Goal: Task Accomplishment & Management: Manage account settings

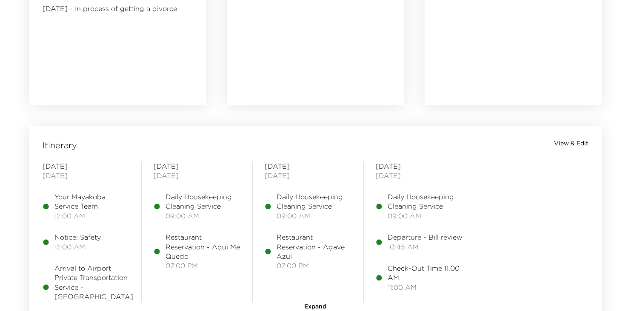
scroll to position [606, 0]
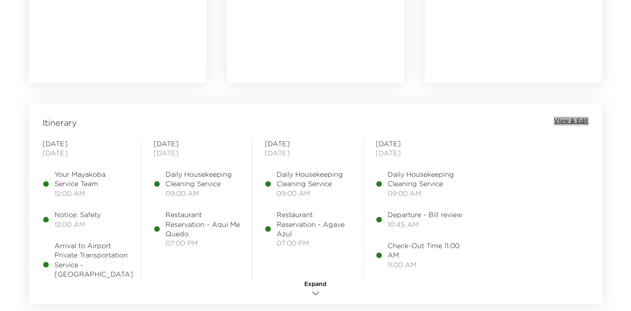
click at [574, 120] on span "View & Edit" at bounding box center [571, 121] width 34 height 9
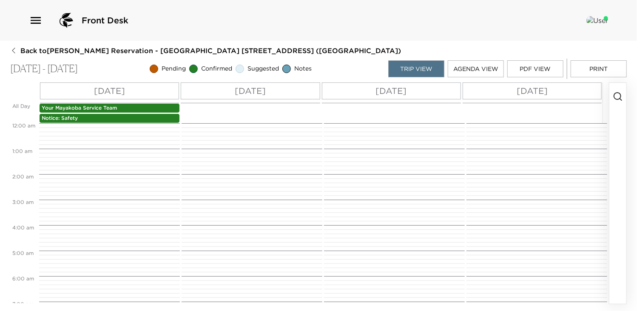
scroll to position [230, 0]
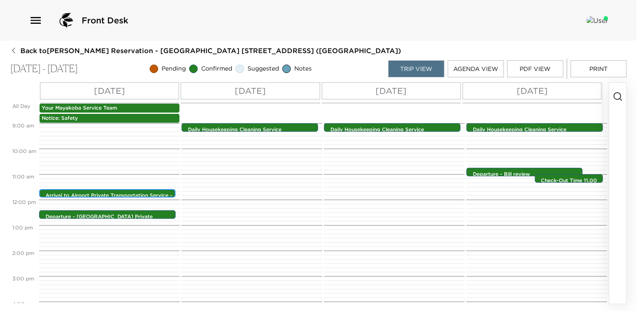
click at [141, 192] on p "Arrival to Airport Private Transportation Service - [GEOGRAPHIC_DATA]" at bounding box center [110, 199] width 128 height 14
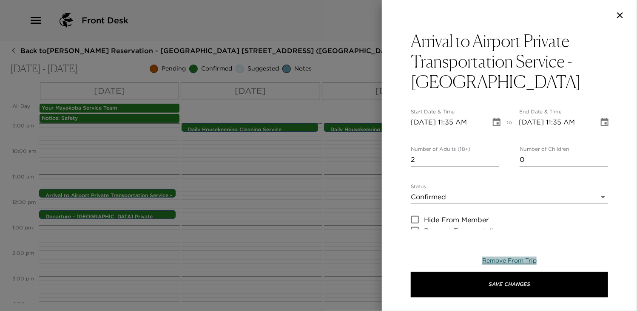
click at [497, 262] on span "Remove From Trip" at bounding box center [509, 261] width 54 height 8
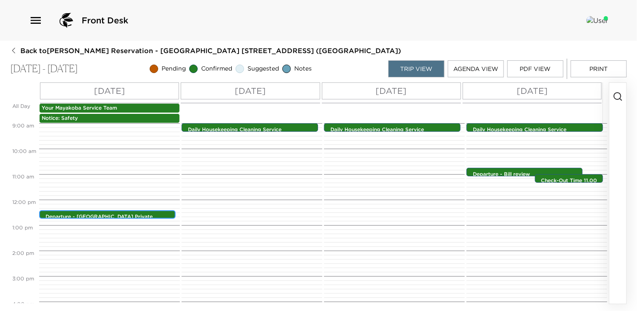
click at [78, 217] on p "Departure - [GEOGRAPHIC_DATA] Private Transportation" at bounding box center [110, 221] width 128 height 14
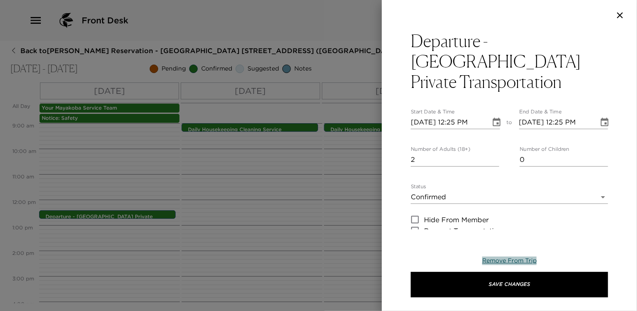
click at [524, 264] on span "Remove From Trip" at bounding box center [509, 261] width 54 height 8
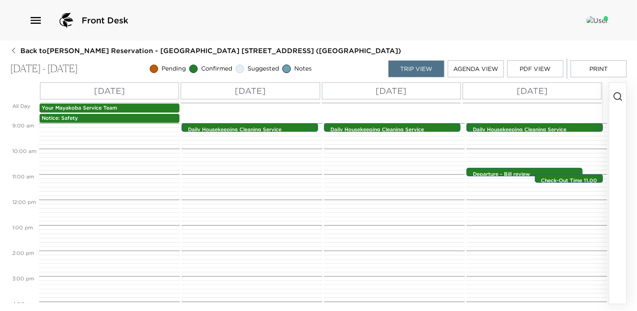
click at [133, 96] on div "[DATE]" at bounding box center [109, 91] width 139 height 17
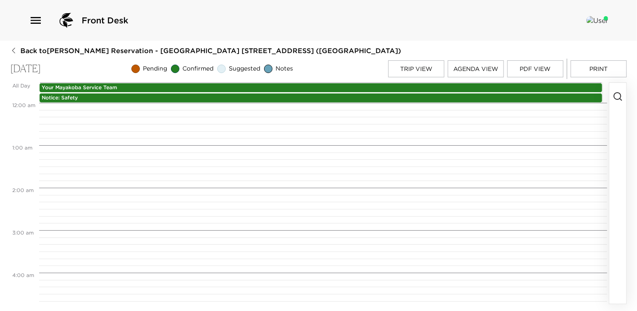
scroll to position [808, 0]
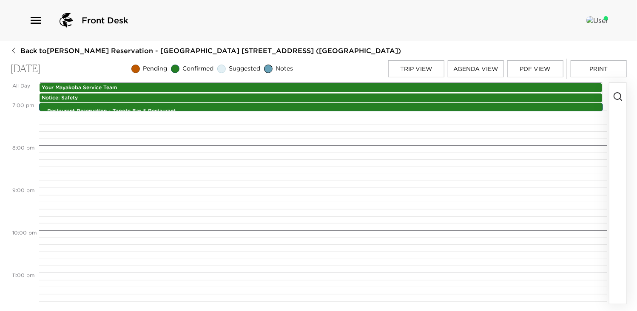
click at [621, 97] on icon "button" at bounding box center [618, 96] width 10 height 10
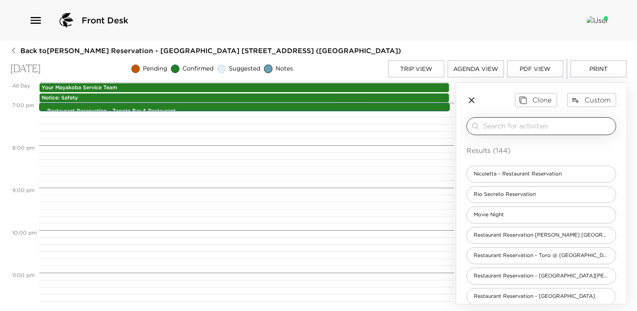
click at [519, 128] on input "search" at bounding box center [547, 126] width 129 height 10
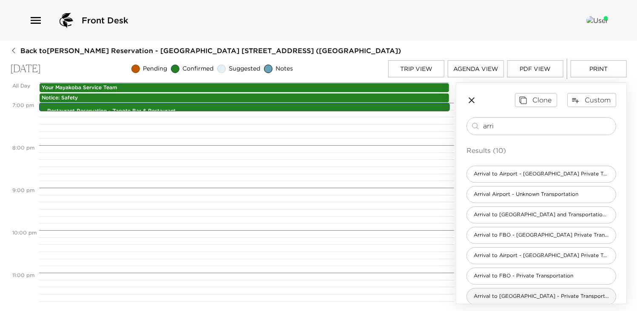
type input "arri"
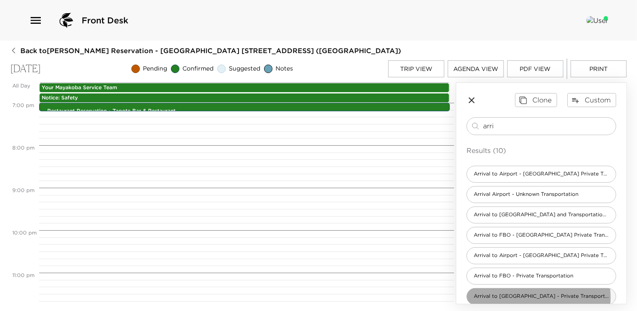
click at [539, 297] on span "Arrival to [GEOGRAPHIC_DATA] - Private Transportation" at bounding box center [541, 296] width 149 height 7
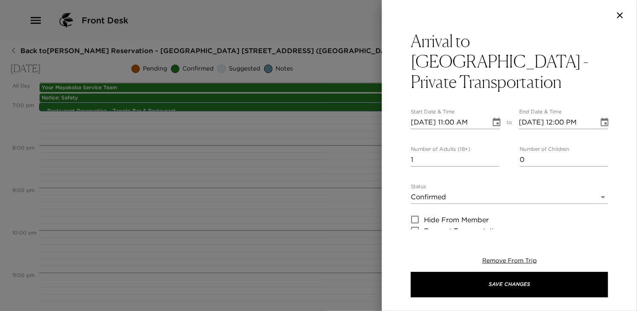
type textarea "I anticipate your arrival on _____ Airlines with flight number _____ and have c…"
click at [456, 116] on input "[DATE] 11:00 AM" at bounding box center [448, 123] width 74 height 14
type input "[DATE] 11:35 AM"
click at [562, 116] on input "[DATE] 12:00 PM" at bounding box center [556, 123] width 74 height 14
type input "[DATE] 11:35 AM"
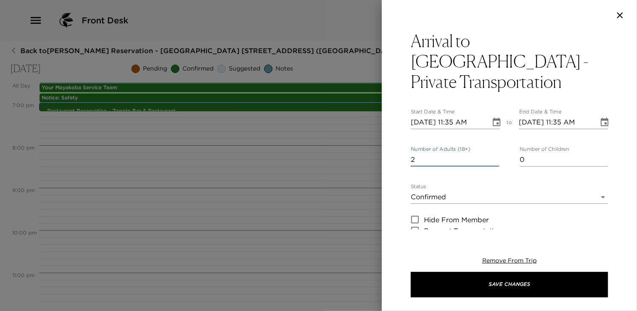
type input "2"
click at [492, 153] on input "2" at bounding box center [455, 160] width 88 height 14
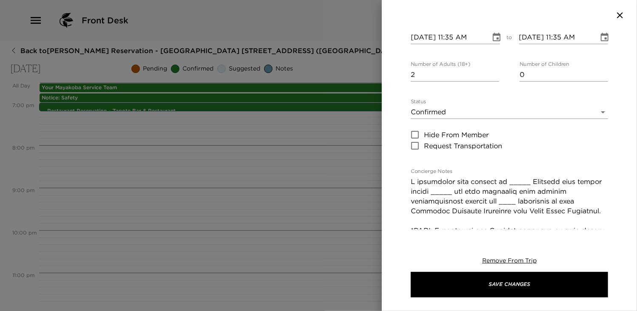
scroll to position [141, 0]
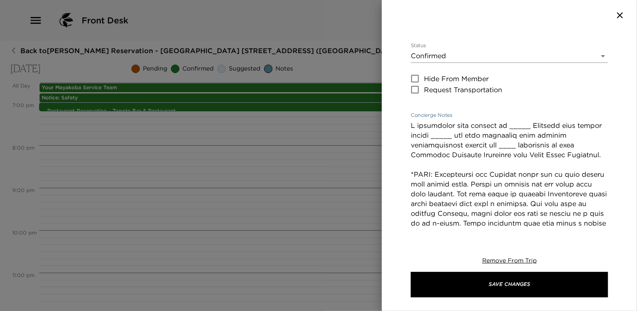
click at [520, 121] on textarea "Concierge Notes" at bounding box center [509, 312] width 197 height 382
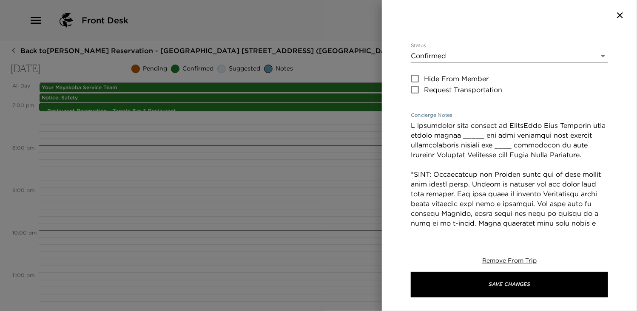
click at [478, 121] on textarea "Concierge Notes" at bounding box center [509, 312] width 197 height 382
click at [513, 126] on textarea "Concierge Notes" at bounding box center [509, 312] width 197 height 382
type textarea "I anticipate your arrival on SouthWest Jets Airlines with flight number 1985 an…"
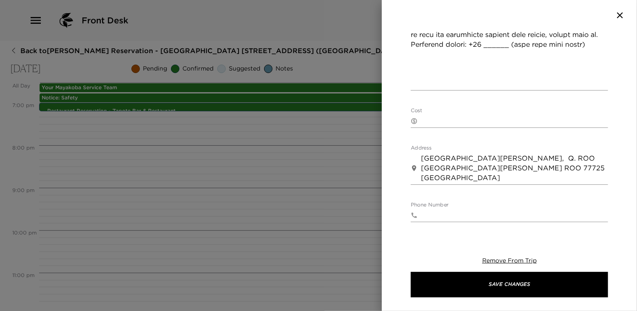
scroll to position [561, 0]
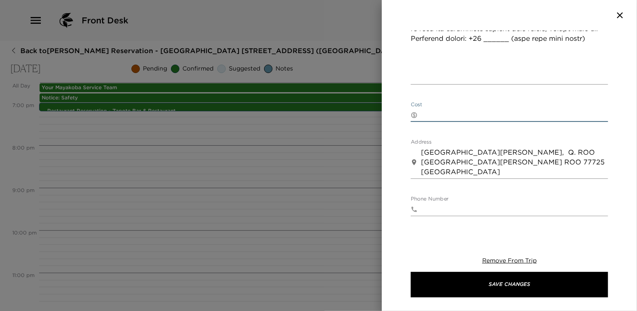
click at [467, 110] on textarea "Cost" at bounding box center [514, 115] width 187 height 10
type textarea "$175 USD"
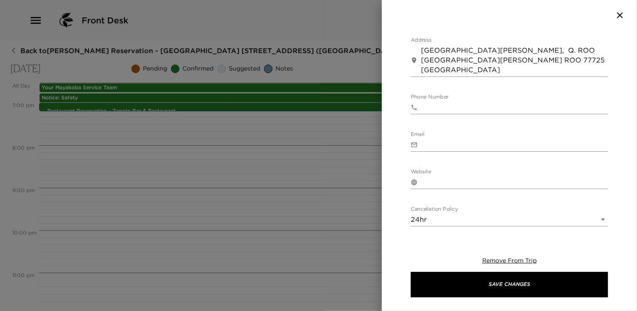
scroll to position [715, 0]
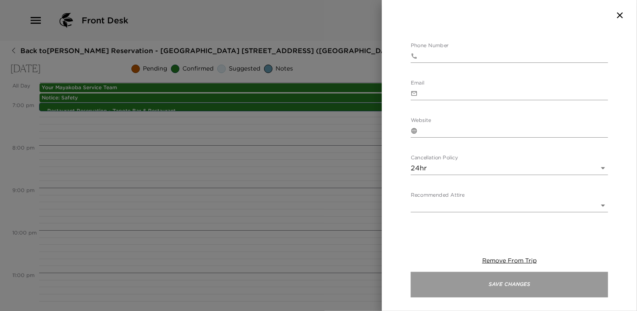
click at [519, 282] on button "Save Changes" at bounding box center [509, 285] width 197 height 26
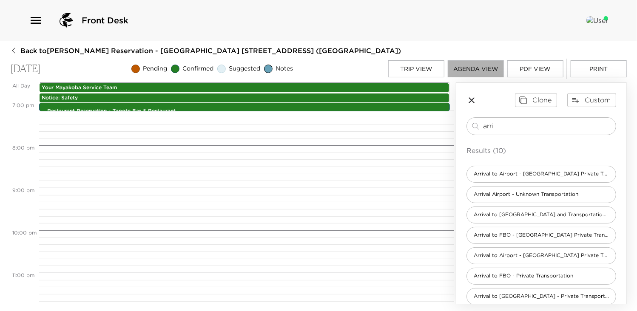
click at [463, 67] on button "Agenda View" at bounding box center [476, 68] width 56 height 17
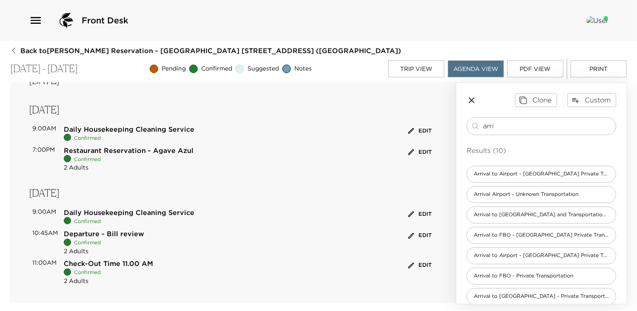
scroll to position [218, 0]
click at [426, 73] on button "Trip View" at bounding box center [416, 68] width 56 height 17
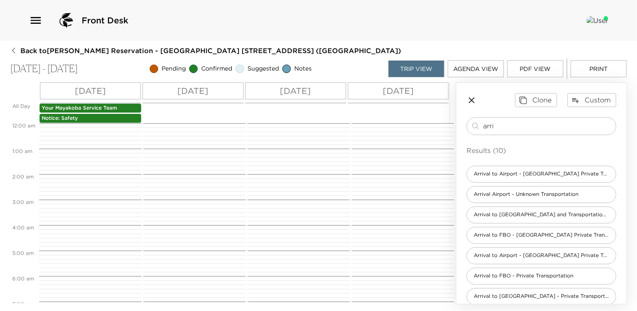
scroll to position [230, 0]
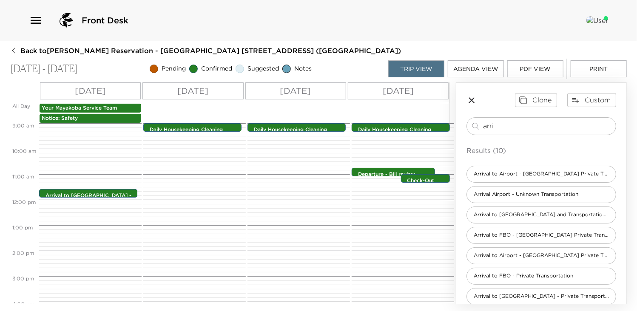
click at [425, 91] on div "[DATE]" at bounding box center [398, 91] width 101 height 17
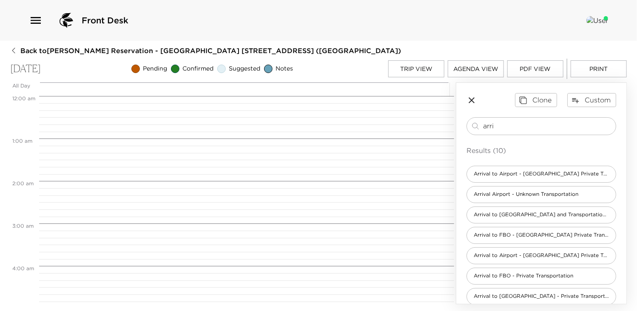
scroll to position [340, 0]
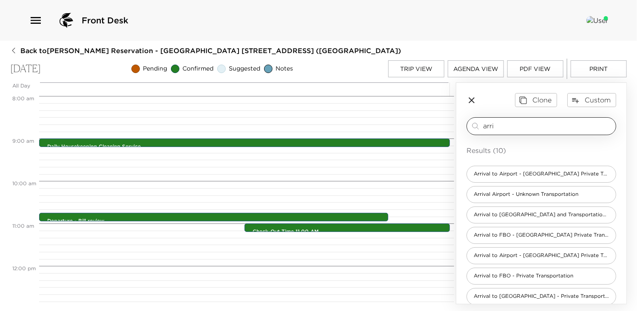
click at [530, 120] on div "arri ​" at bounding box center [542, 126] width 150 height 18
click at [520, 125] on input "arri" at bounding box center [547, 126] width 129 height 10
type input "a"
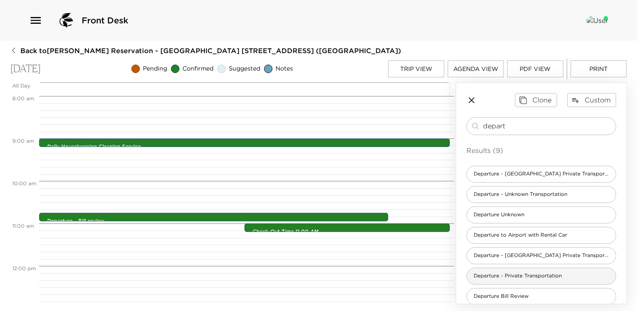
type input "depart"
click at [528, 277] on span "Departure - Private Transportation" at bounding box center [518, 276] width 102 height 7
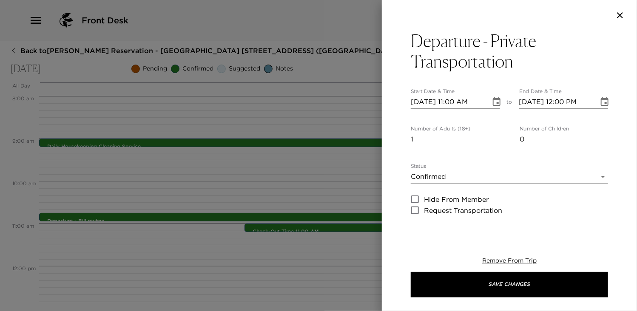
type textarea "Your private transportation has been confirmed with World Class Transfers by __…"
click at [451, 97] on input "[DATE] 11:00 AM" at bounding box center [448, 102] width 74 height 14
click at [456, 97] on input "[DATE] 11:00 AM" at bounding box center [448, 102] width 74 height 14
type input "[DATE] 12:25 PM"
type input "[DATE] 01:25 PM"
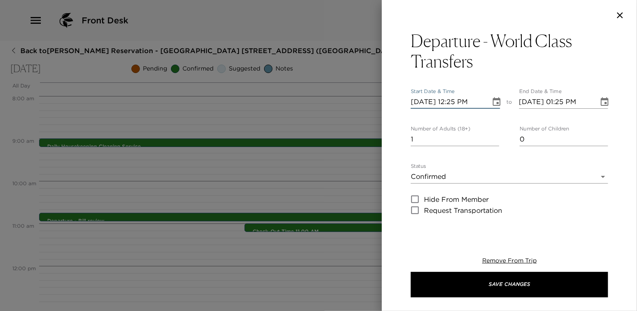
type input "[DATE] 12:25 PM"
click at [560, 97] on input "[DATE] 01:25 PM" at bounding box center [556, 102] width 74 height 14
type input "[DATE] 01:25 PM"
click at [493, 134] on input "1" at bounding box center [455, 140] width 88 height 14
type input "2"
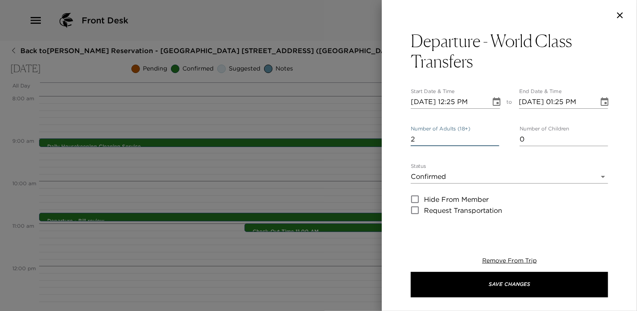
click at [493, 137] on input "2" at bounding box center [455, 140] width 88 height 14
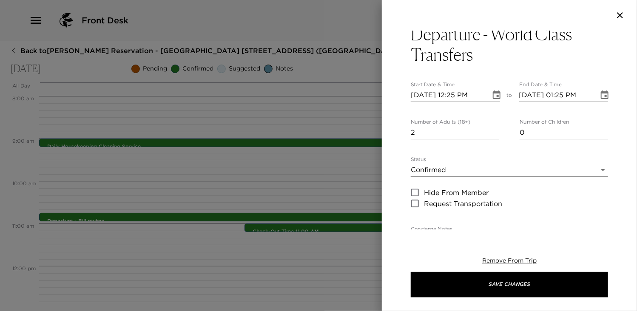
scroll to position [17, 0]
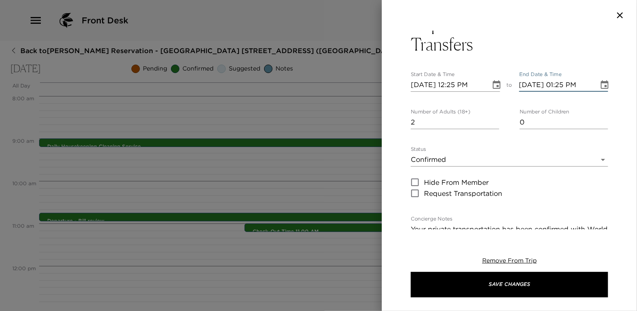
click at [560, 81] on input "[DATE] 01:25 PM" at bounding box center [556, 85] width 74 height 14
type input "[DATE] 12:25 PM"
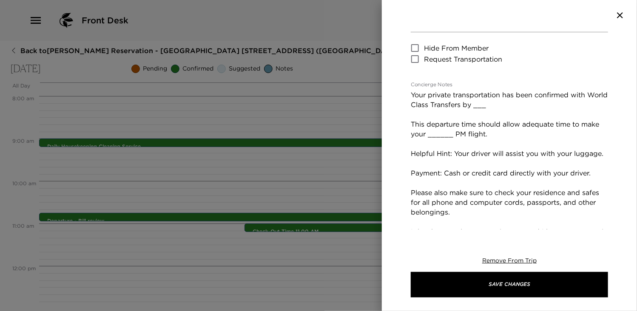
scroll to position [153, 0]
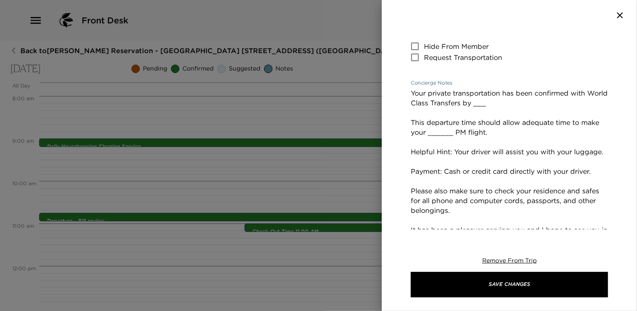
click at [521, 107] on textarea "Your private transportation has been confirmed with World Class Transfers by __…" at bounding box center [509, 171] width 197 height 166
click at [476, 118] on textarea "Your private transportation has been confirmed with World Class Transfers by [P…" at bounding box center [509, 171] width 197 height 166
click at [450, 134] on textarea "Your private transportation has been confirmed with World Class Transfers by [P…" at bounding box center [509, 171] width 197 height 166
type textarea "Your private transportation has been confirmed with World Class Transfers by [P…"
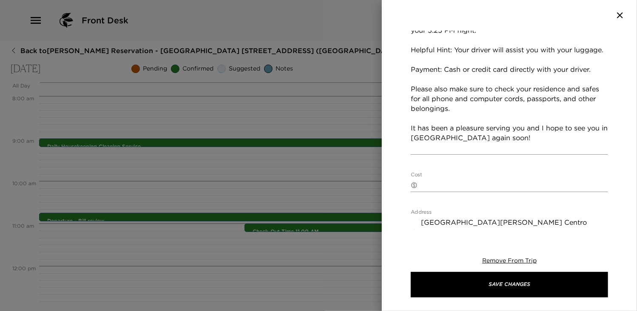
scroll to position [272, 0]
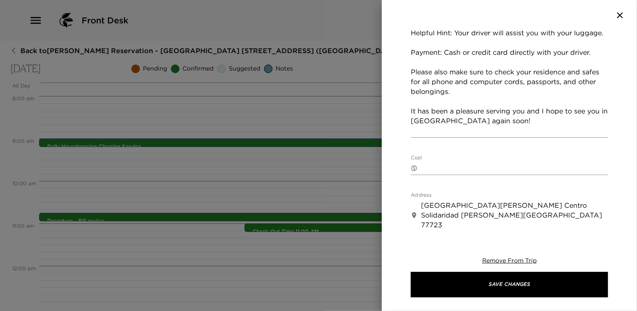
drag, startPoint x: 465, startPoint y: 155, endPoint x: 460, endPoint y: 164, distance: 10.7
click at [460, 164] on div "Cost ​ x" at bounding box center [509, 165] width 197 height 20
click at [460, 164] on textarea "Cost" at bounding box center [514, 168] width 187 height 10
type textarea "$175 USD"
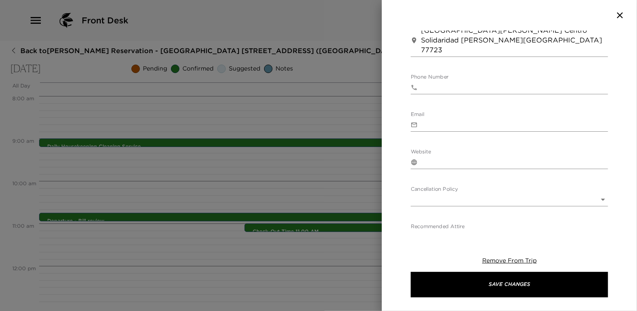
scroll to position [499, 0]
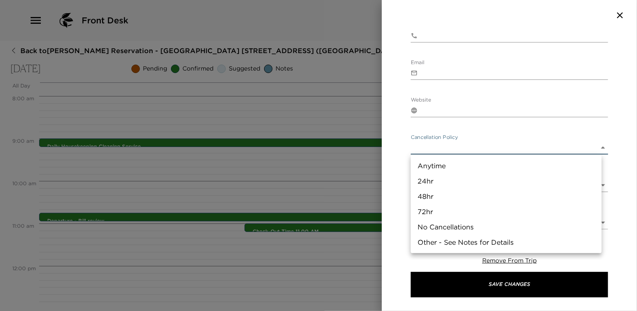
click at [596, 149] on body "Front Desk Back to [PERSON_NAME] Reservation - [GEOGRAPHIC_DATA] [GEOGRAPHIC_DA…" at bounding box center [318, 155] width 637 height 311
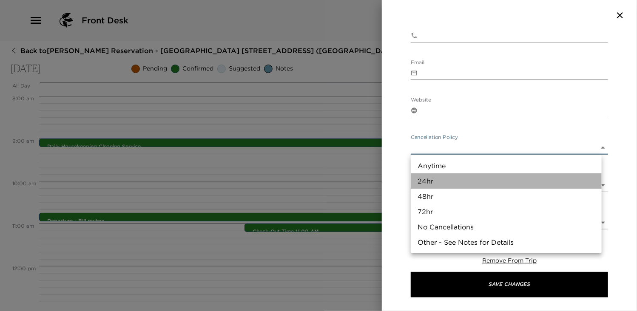
click at [429, 180] on li "24hr" at bounding box center [506, 181] width 191 height 15
type input "24hr"
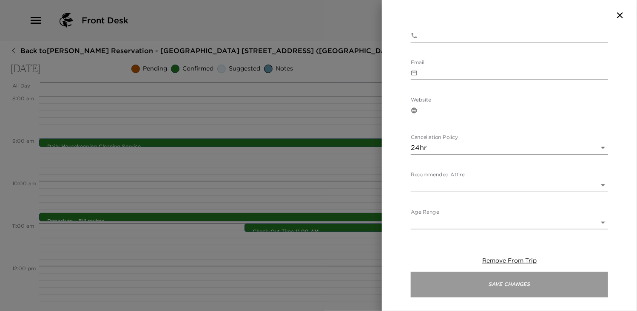
click at [496, 282] on button "Save Changes" at bounding box center [509, 285] width 197 height 26
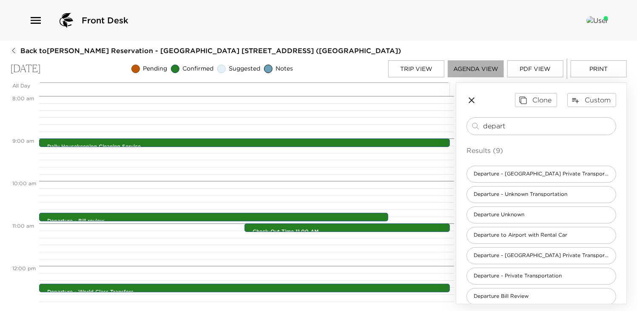
click at [475, 70] on button "Agenda View" at bounding box center [476, 68] width 56 height 17
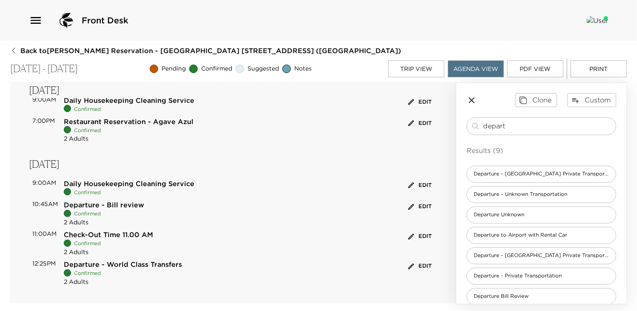
scroll to position [248, 0]
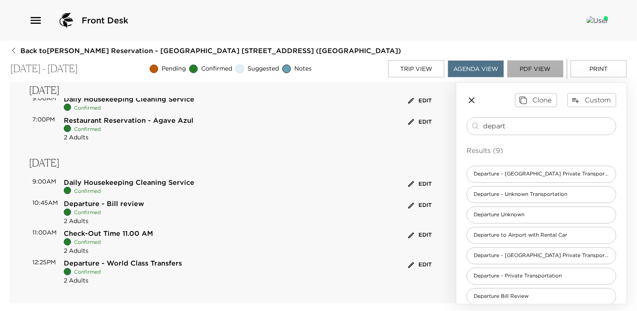
click at [543, 69] on button "PDF View" at bounding box center [535, 68] width 56 height 17
